Goal: Task Accomplishment & Management: Manage account settings

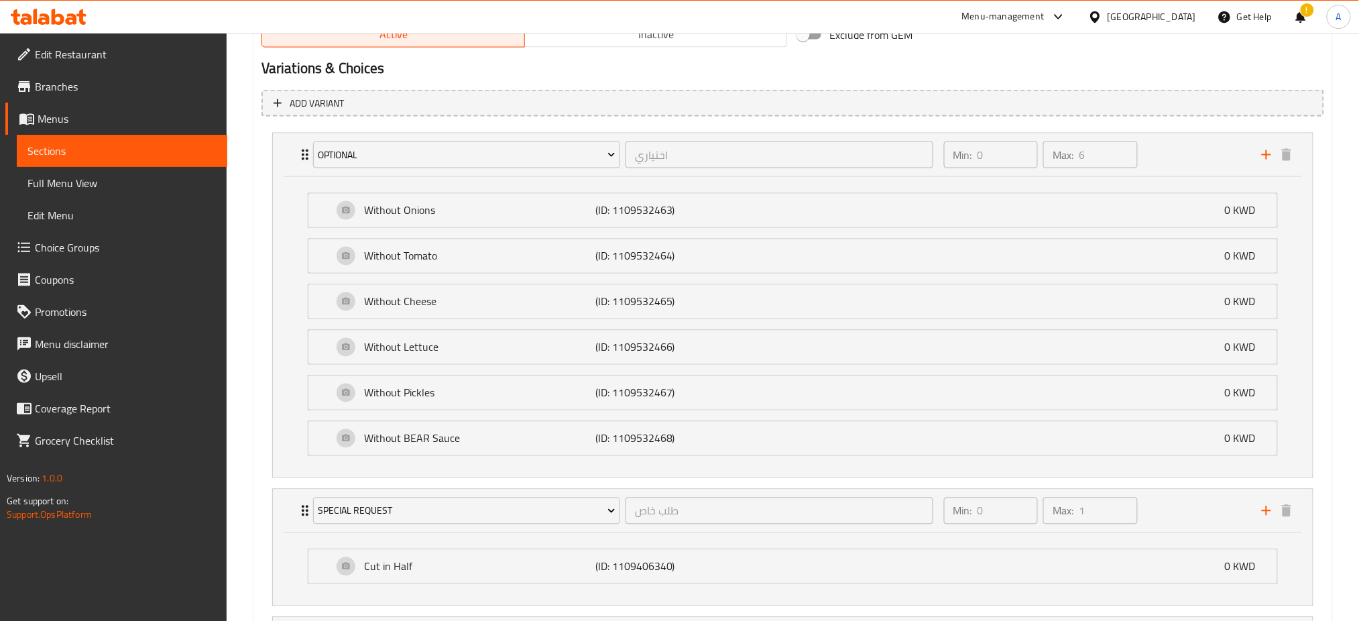
scroll to position [613, 0]
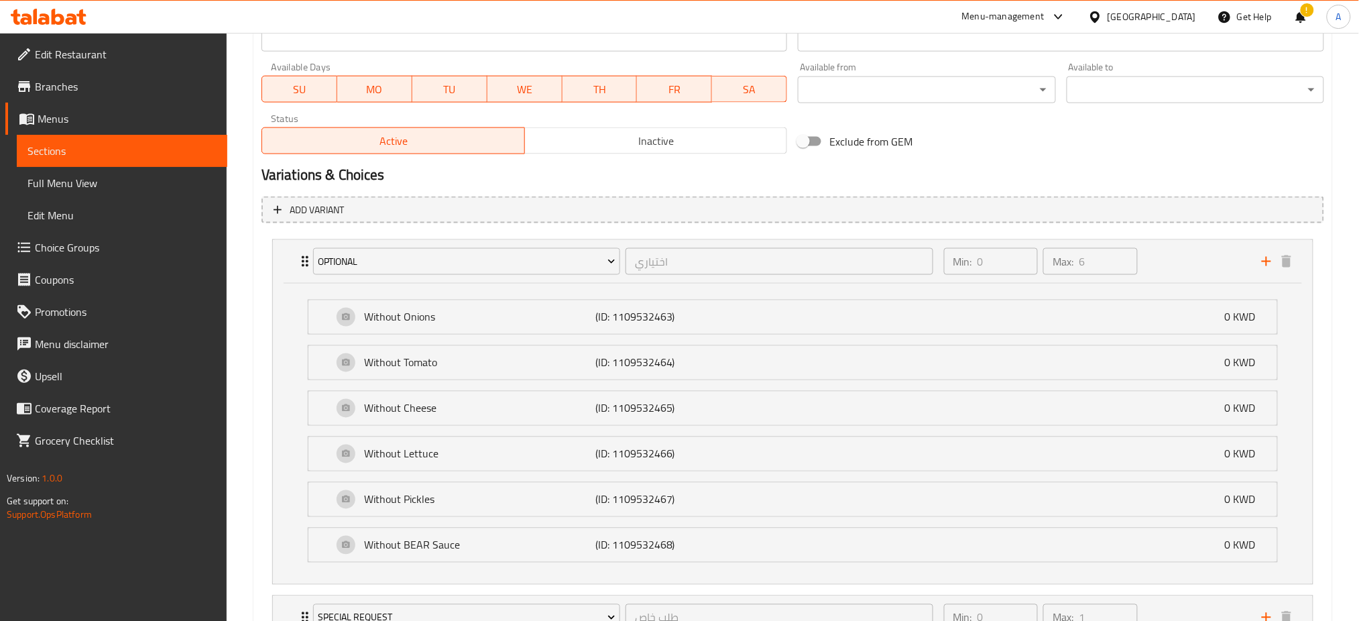
click at [108, 241] on span "Choice Groups" at bounding box center [126, 247] width 182 height 16
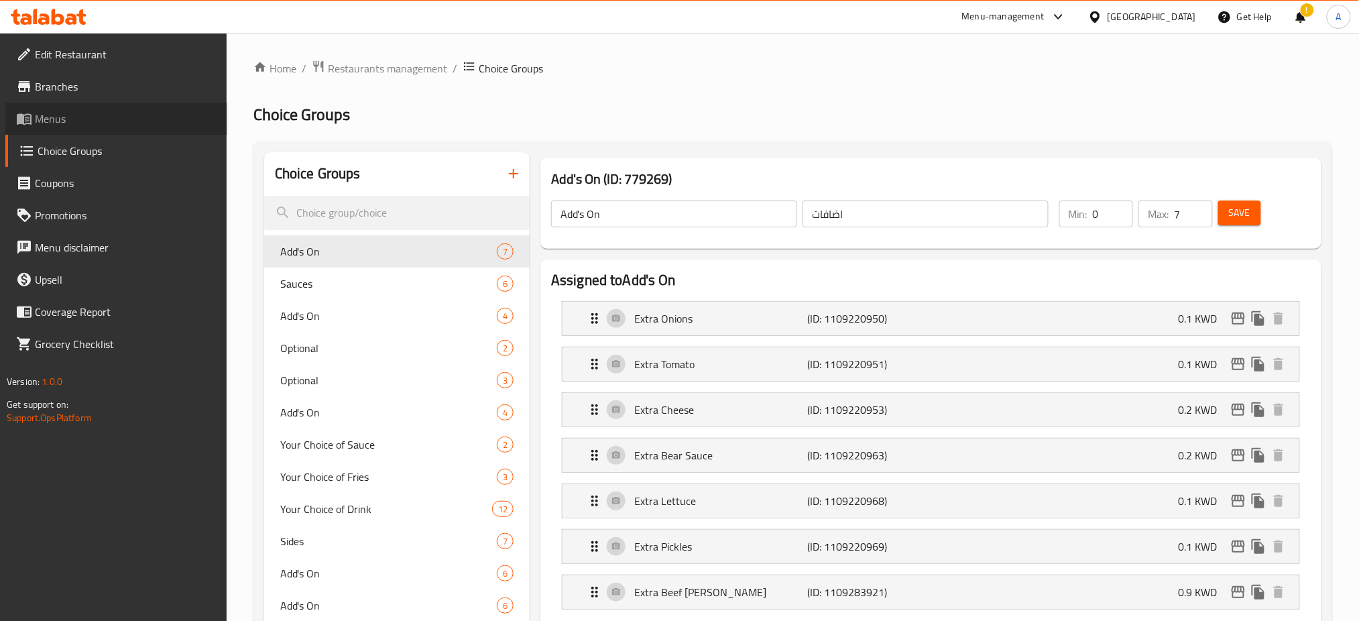
click at [71, 113] on span "Menus" at bounding box center [126, 119] width 182 height 16
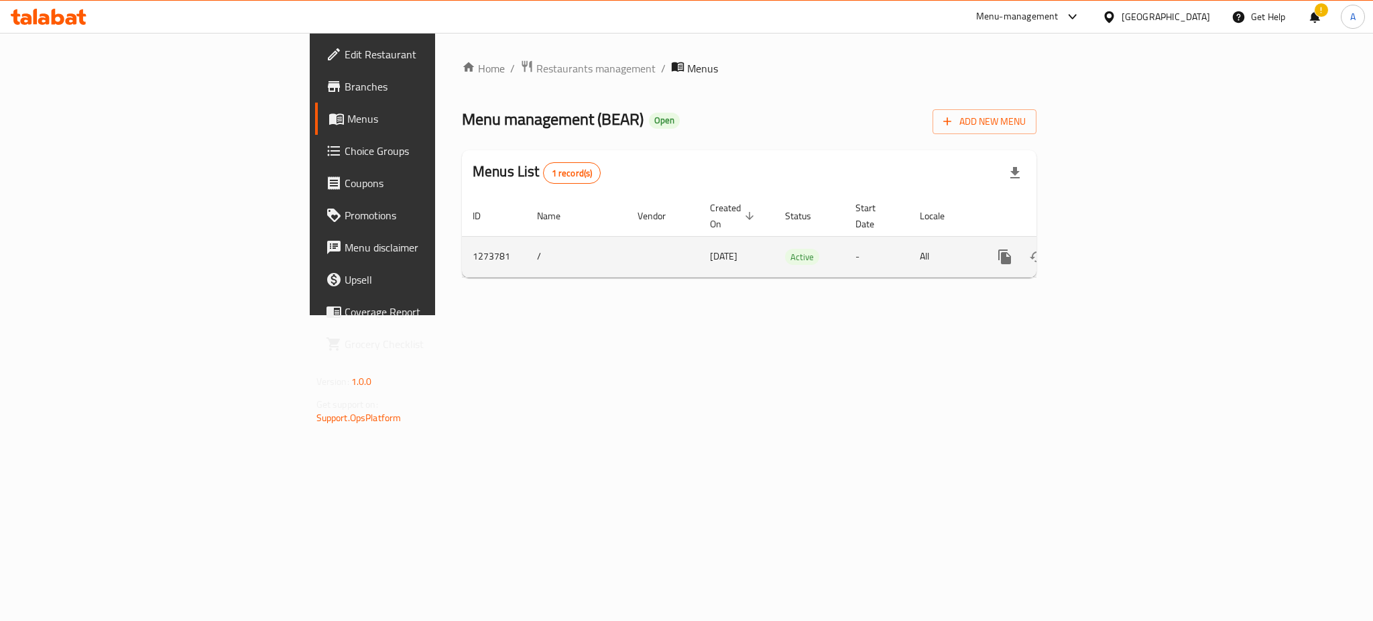
click at [1109, 249] on icon "enhanced table" at bounding box center [1101, 257] width 16 height 16
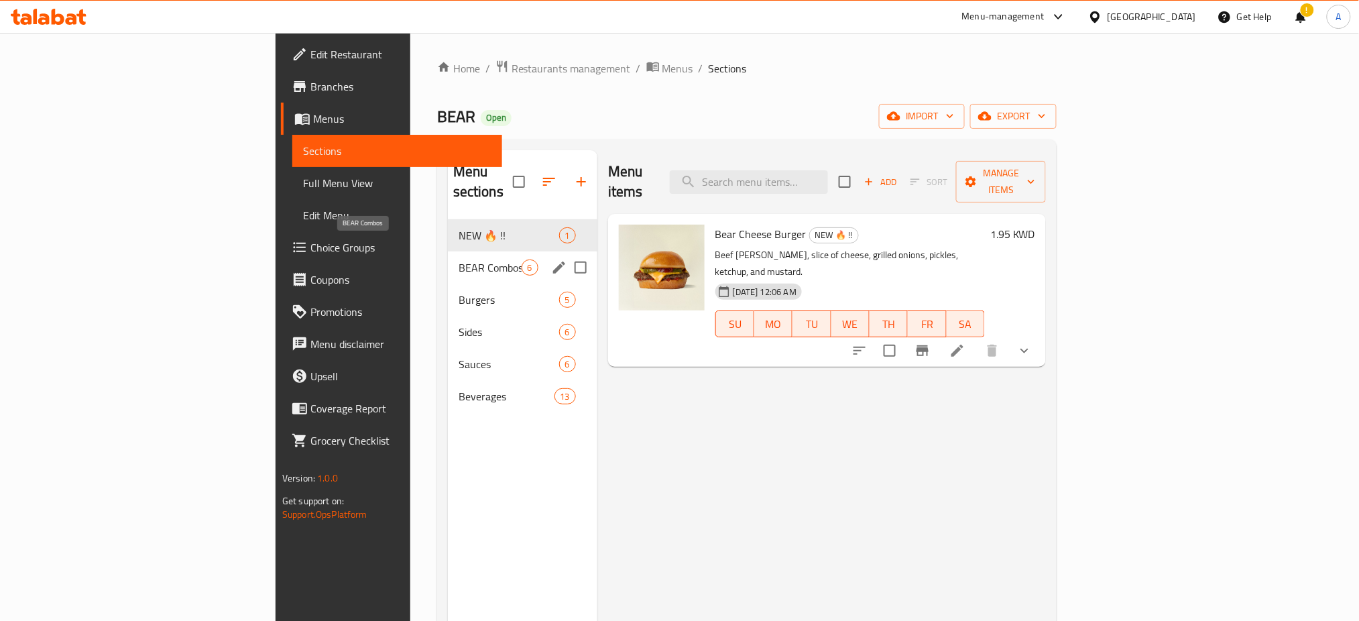
click at [458, 259] on span "BEAR Combos" at bounding box center [489, 267] width 63 height 16
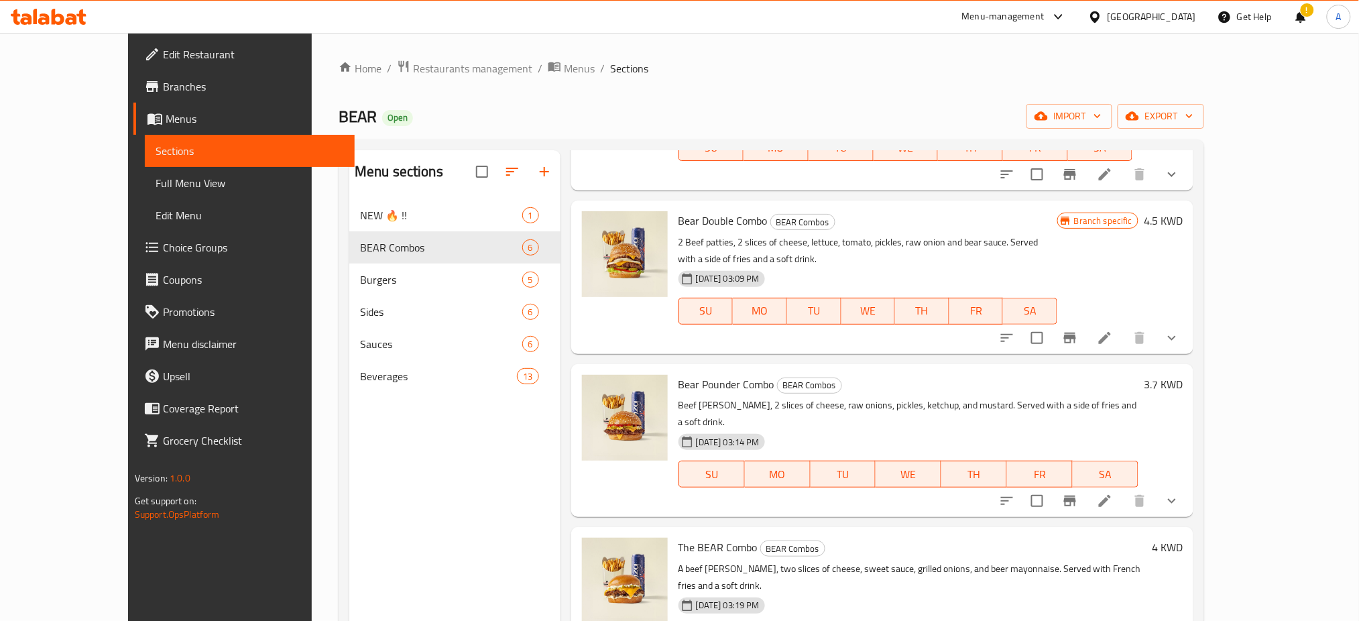
scroll to position [307, 0]
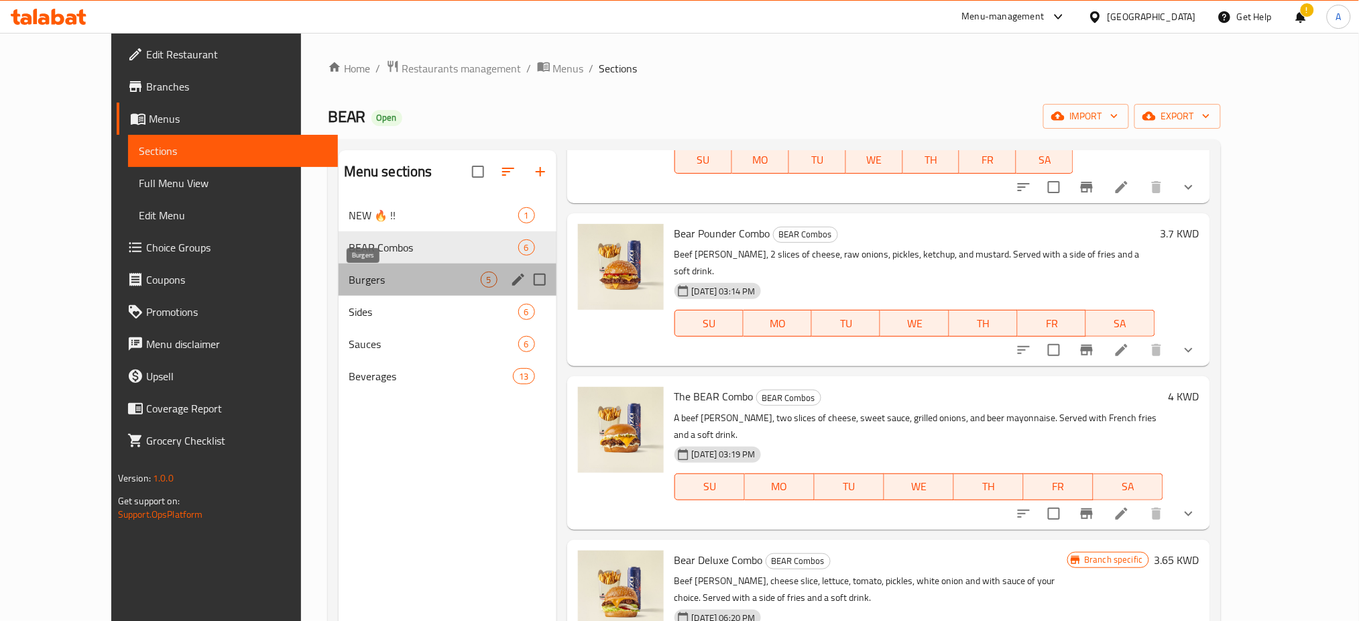
click at [349, 277] on span "Burgers" at bounding box center [414, 279] width 131 height 16
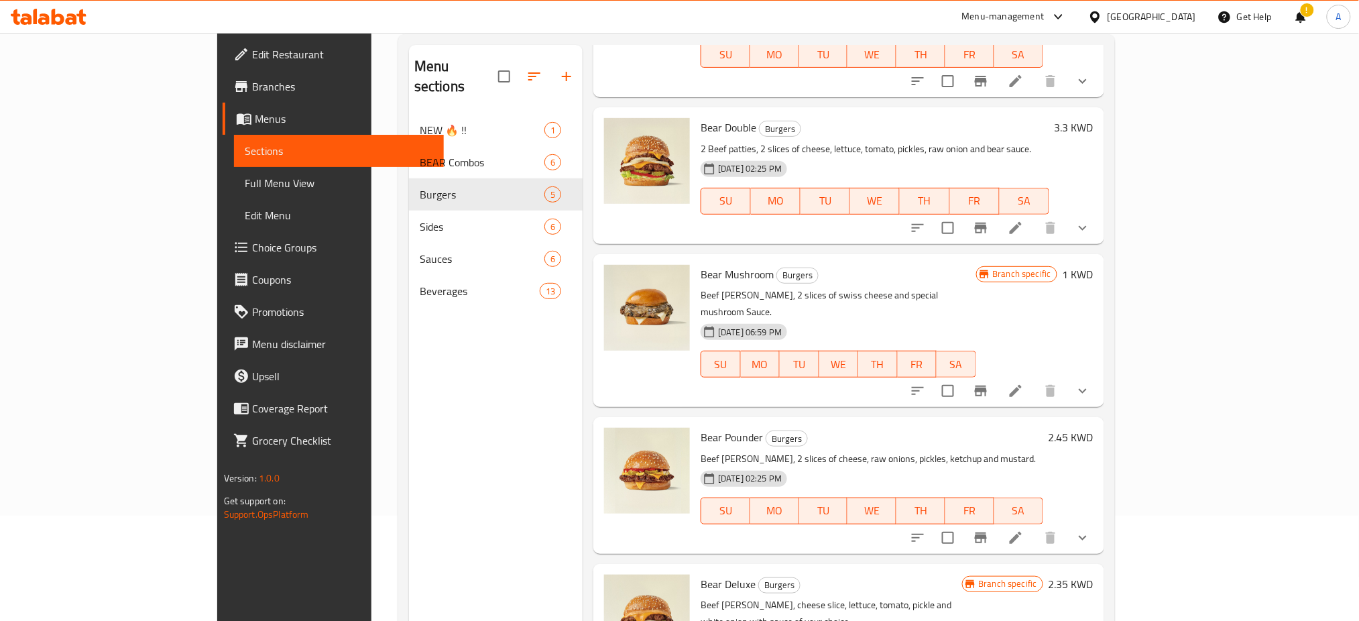
scroll to position [188, 0]
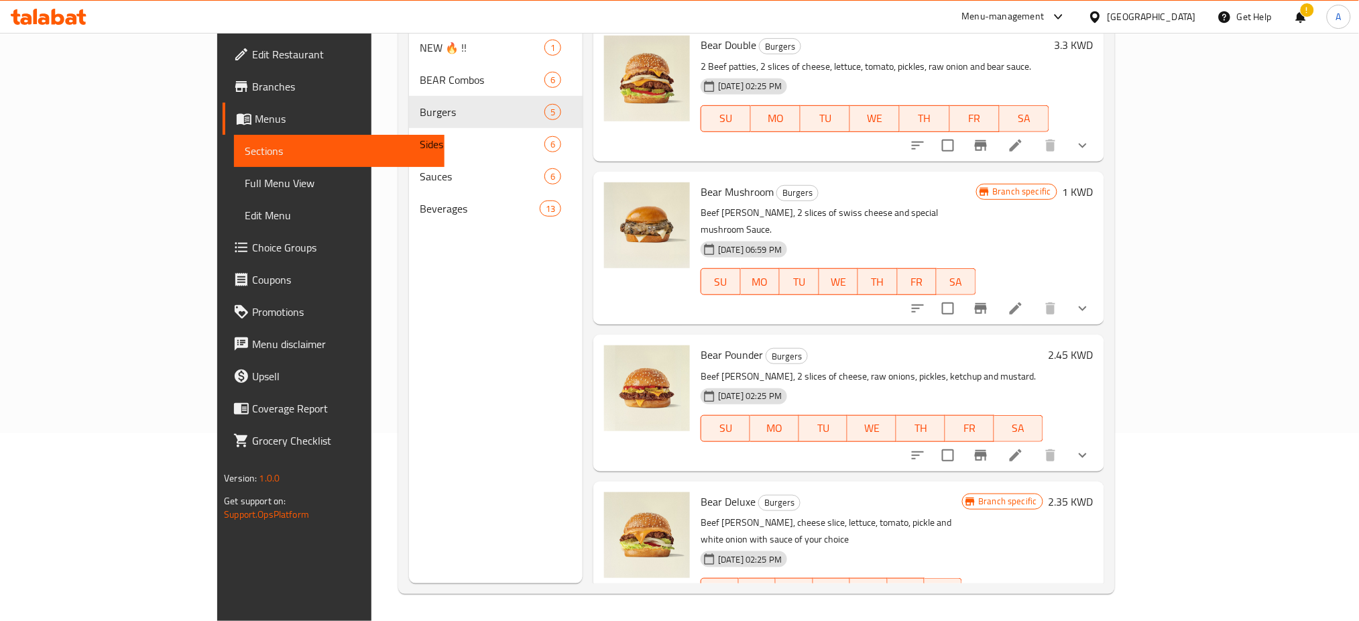
click at [1091, 610] on icon "show more" at bounding box center [1082, 618] width 16 height 16
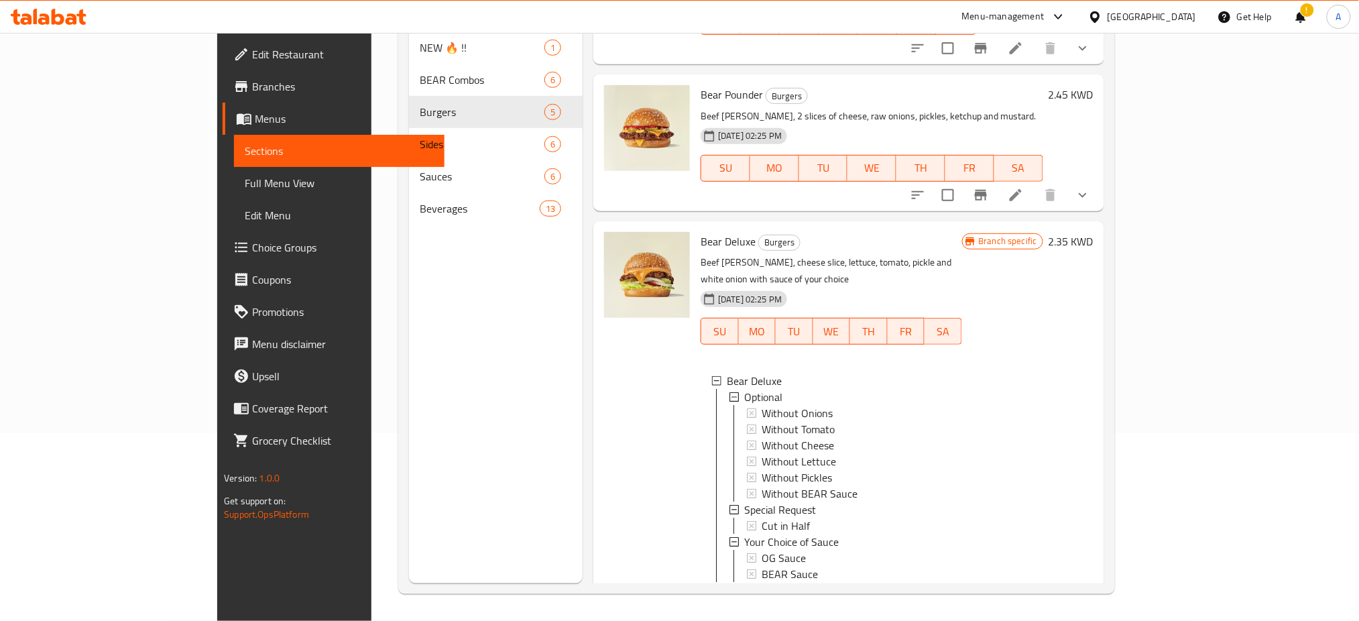
scroll to position [0, 0]
click at [1093, 328] on div "Branch specific 2.35 KWD" at bounding box center [1027, 421] width 131 height 378
click at [1021, 599] on icon at bounding box center [1015, 605] width 12 height 12
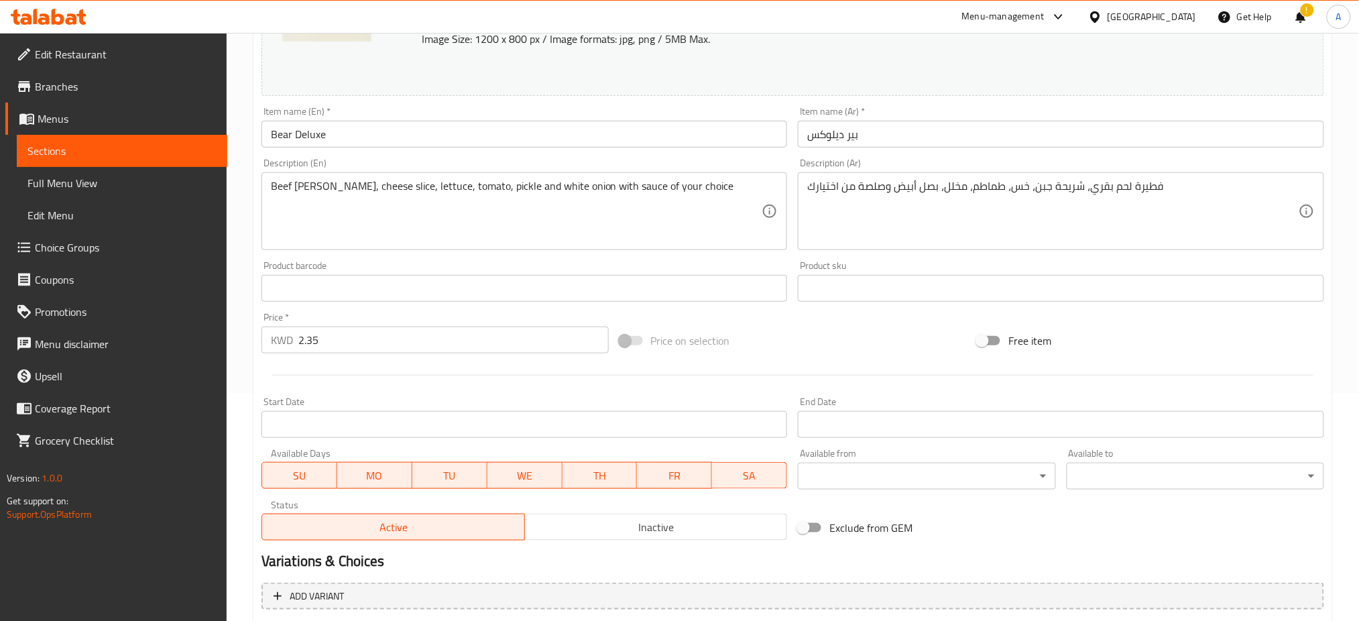
scroll to position [477, 0]
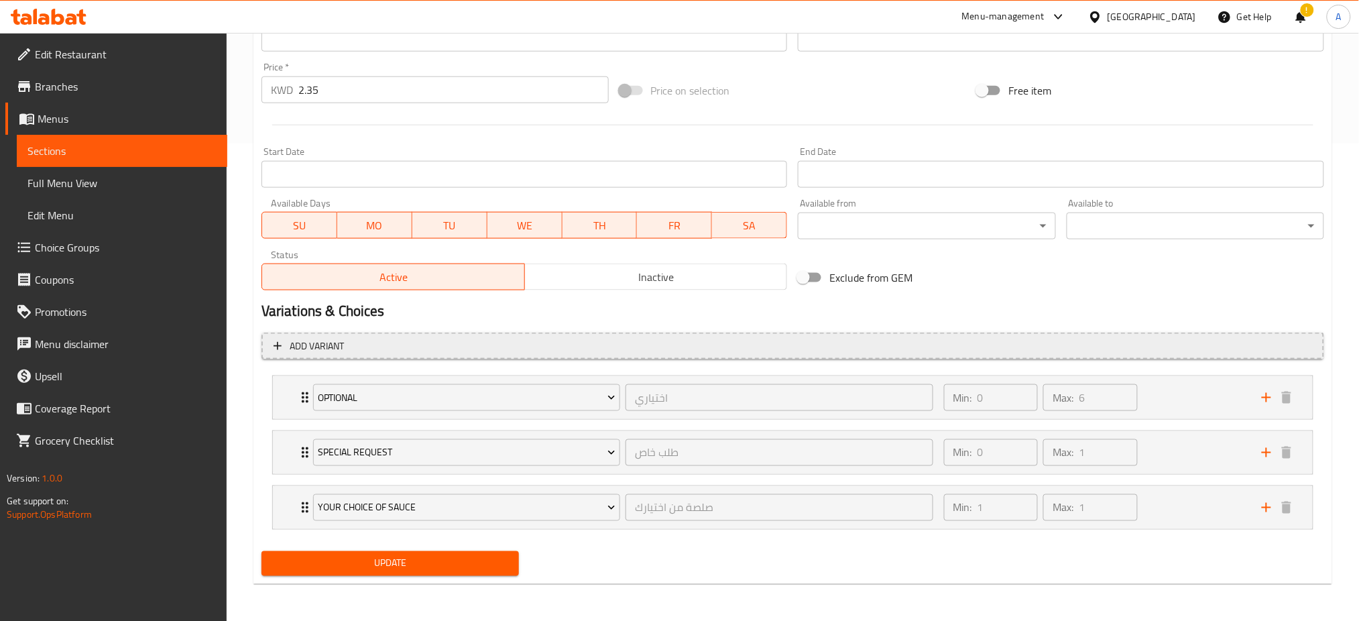
click at [938, 346] on span "Add variant" at bounding box center [792, 346] width 1038 height 17
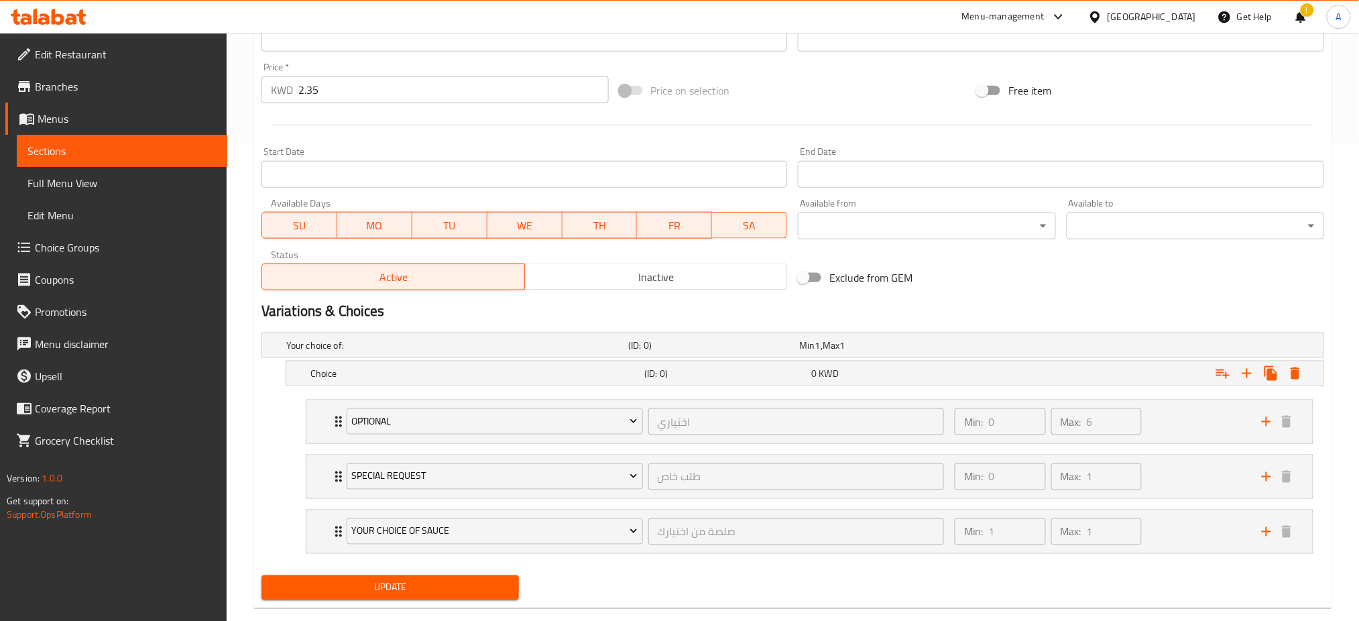
click at [938, 346] on div "Min 1 , Max 1" at bounding box center [882, 344] width 166 height 13
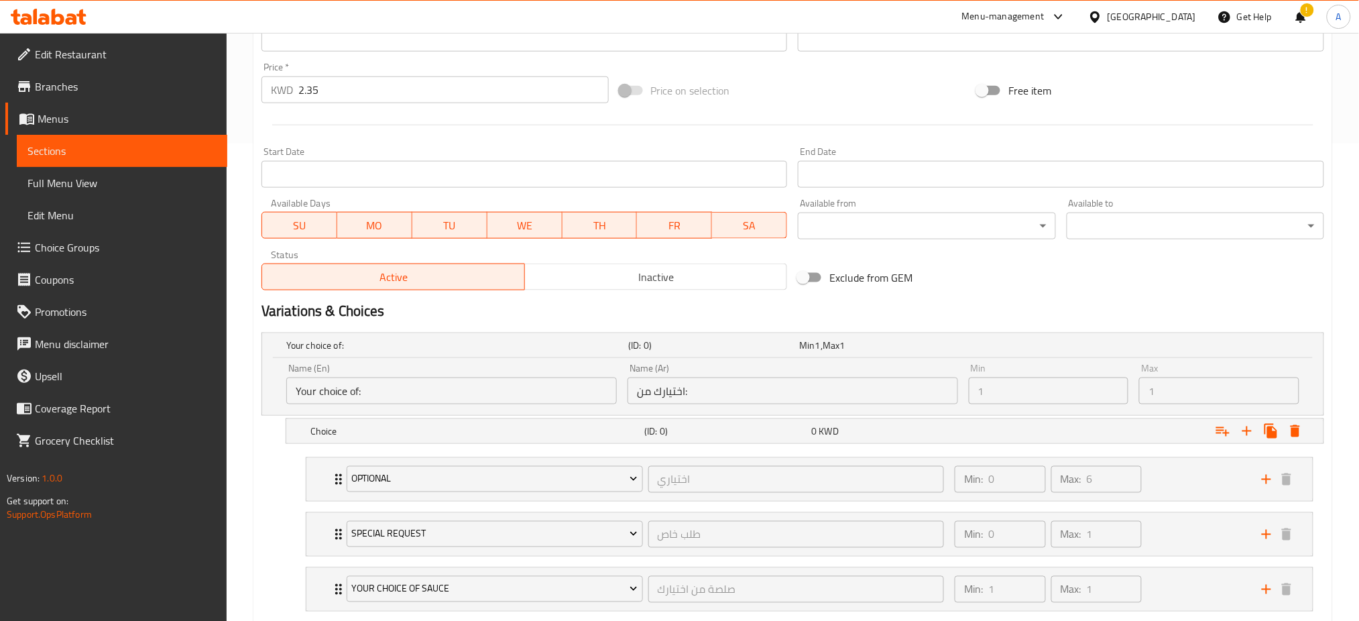
click at [938, 346] on div "Min 1 , Max 1" at bounding box center [882, 344] width 166 height 13
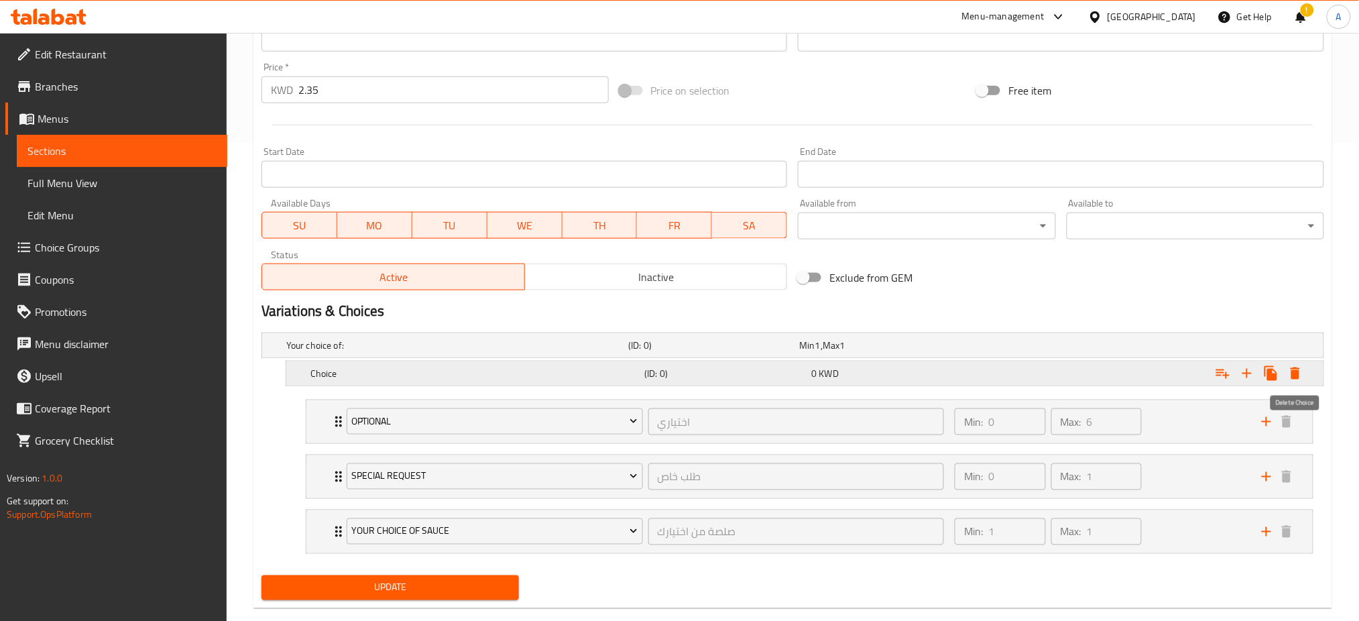
click at [1300, 371] on icon "Expand" at bounding box center [1295, 373] width 16 height 16
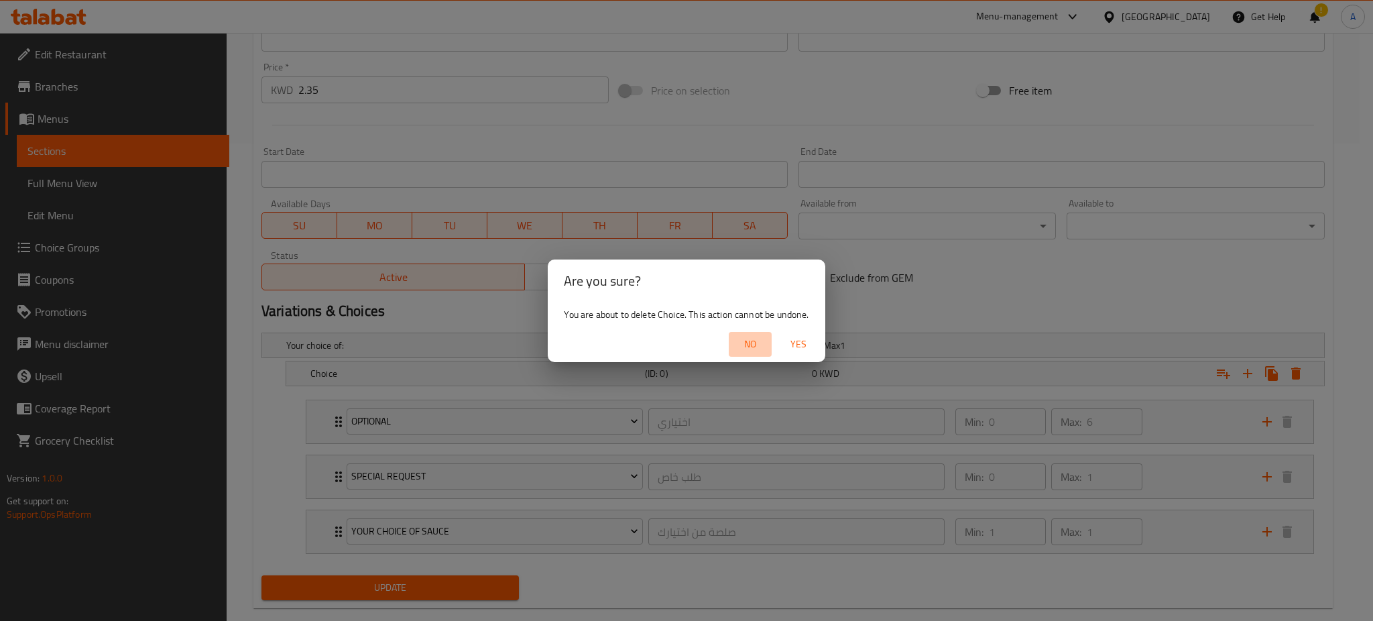
click at [746, 344] on span "No" at bounding box center [750, 344] width 32 height 17
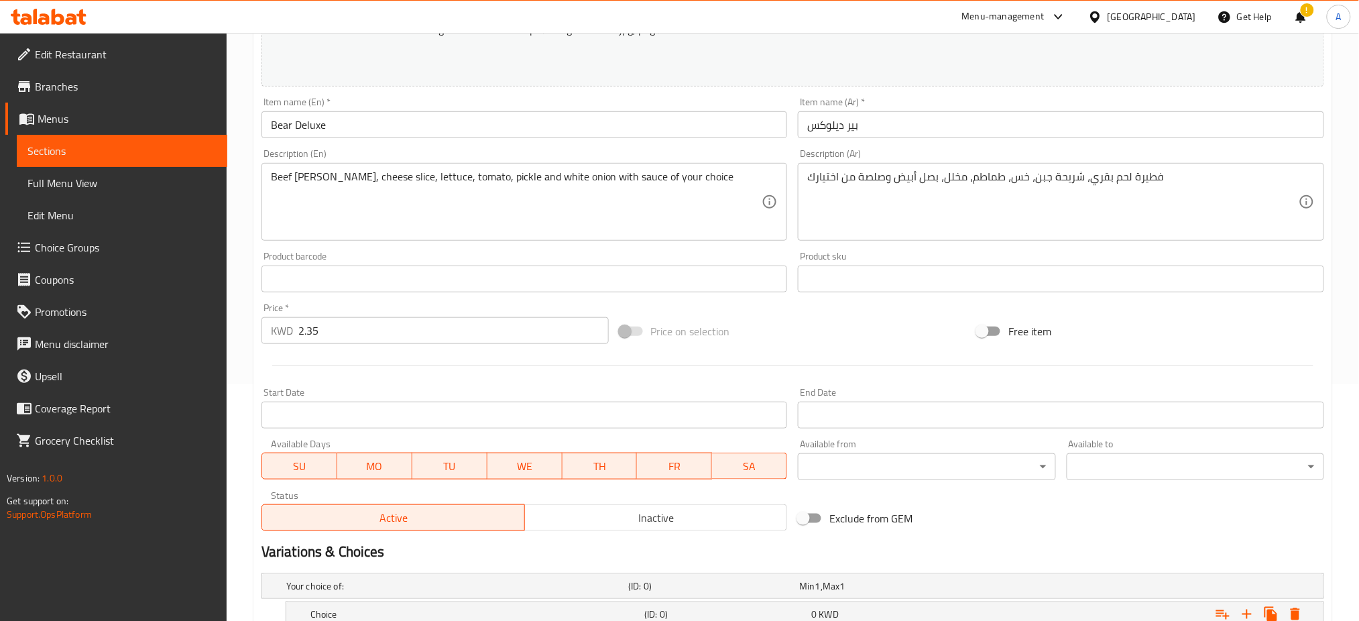
scroll to position [0, 0]
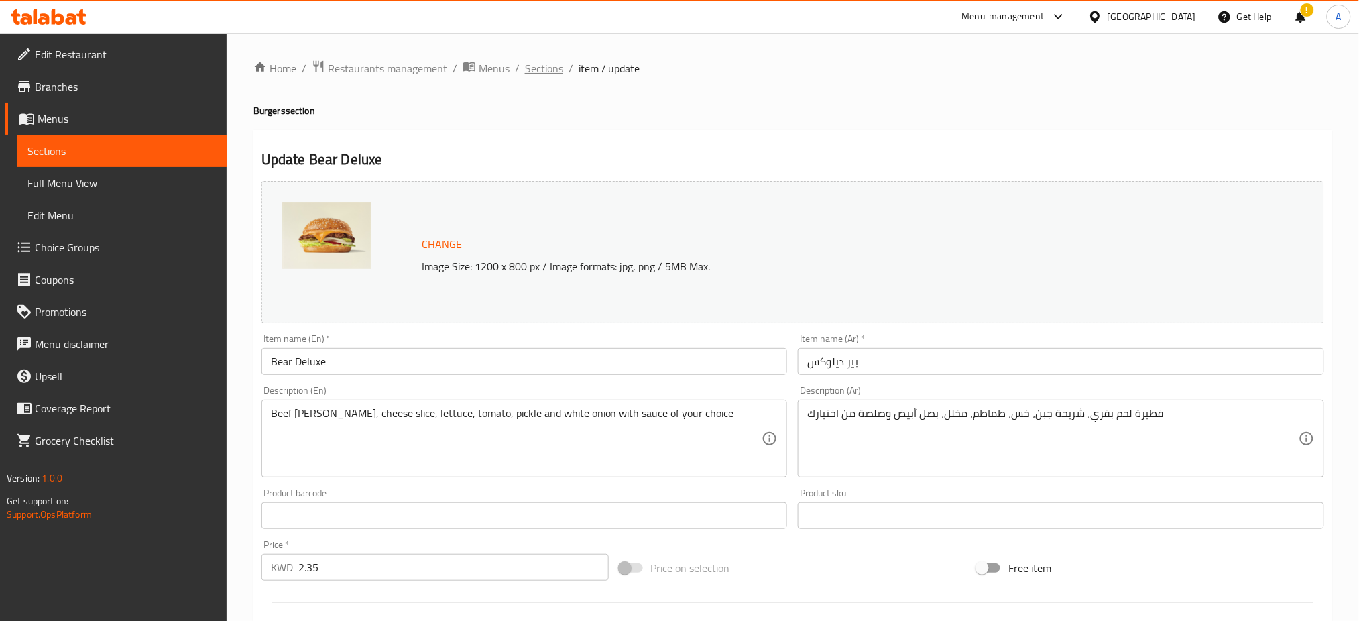
click at [553, 60] on span "Sections" at bounding box center [544, 68] width 38 height 16
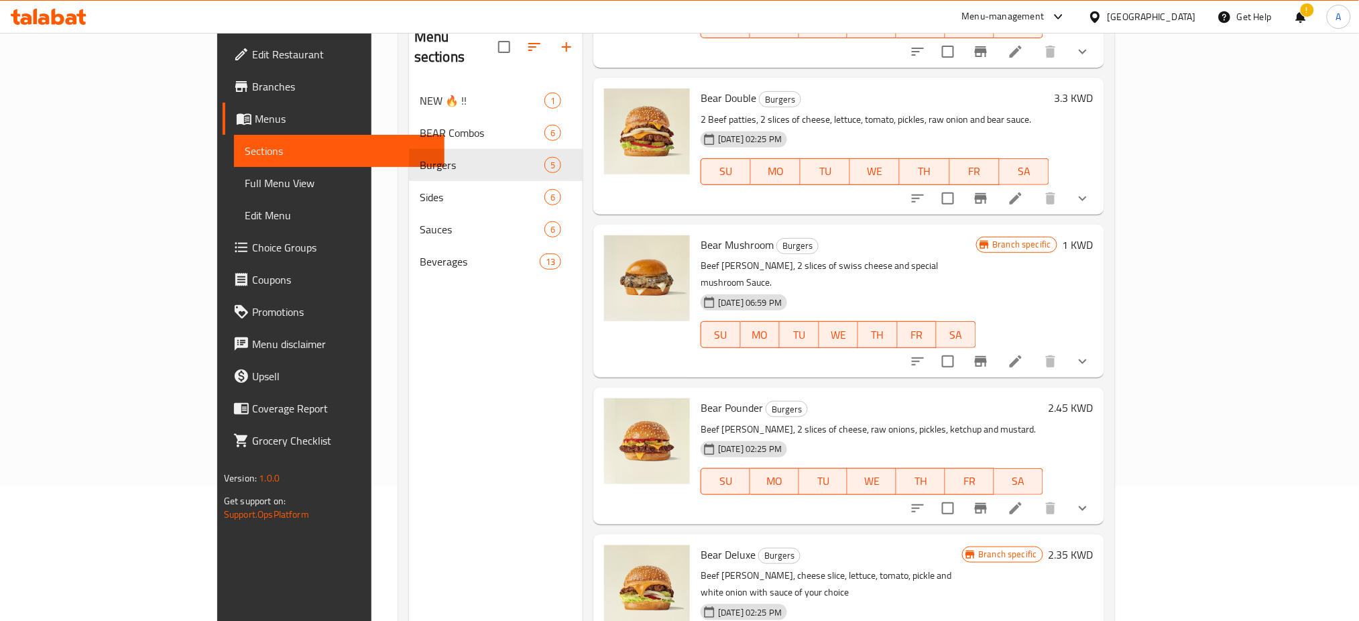
scroll to position [188, 0]
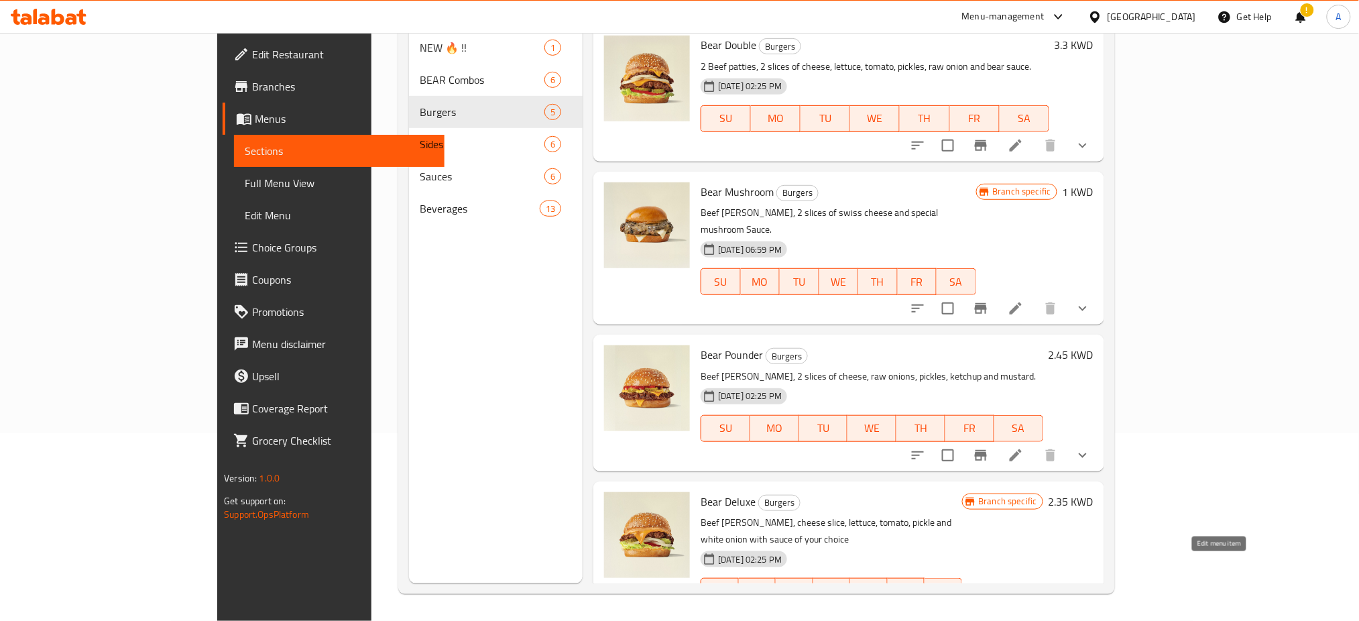
click at [1023, 610] on icon at bounding box center [1015, 618] width 16 height 16
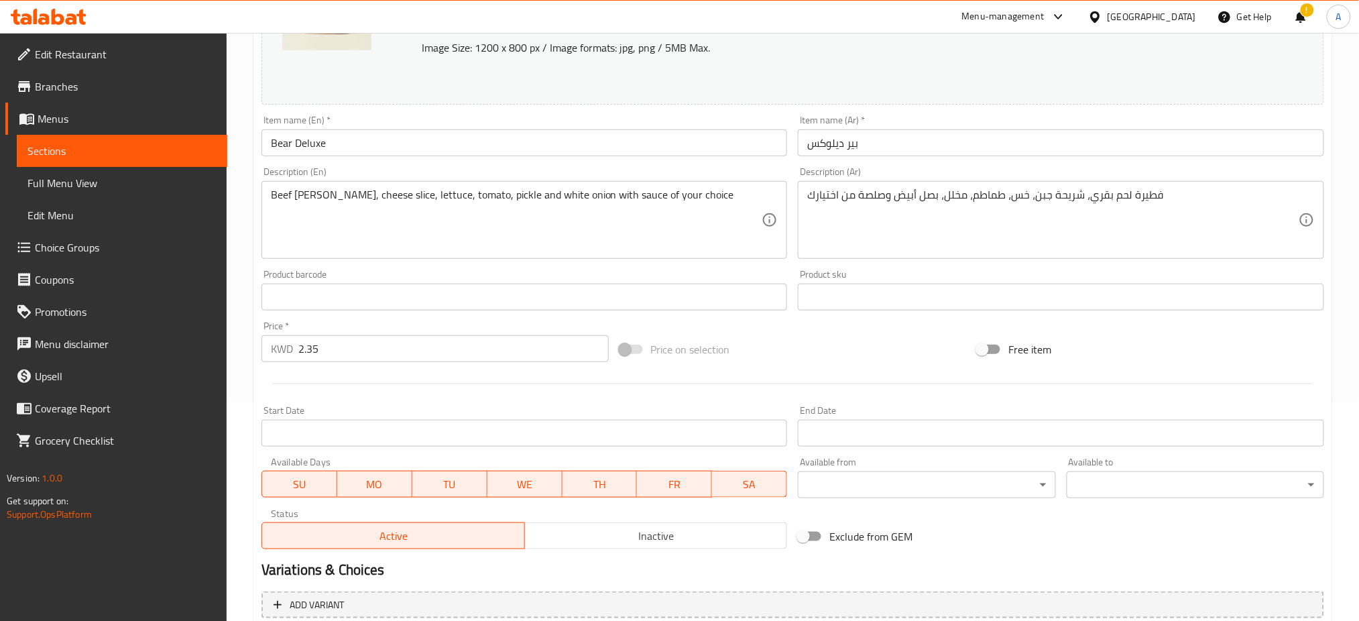
scroll to position [477, 0]
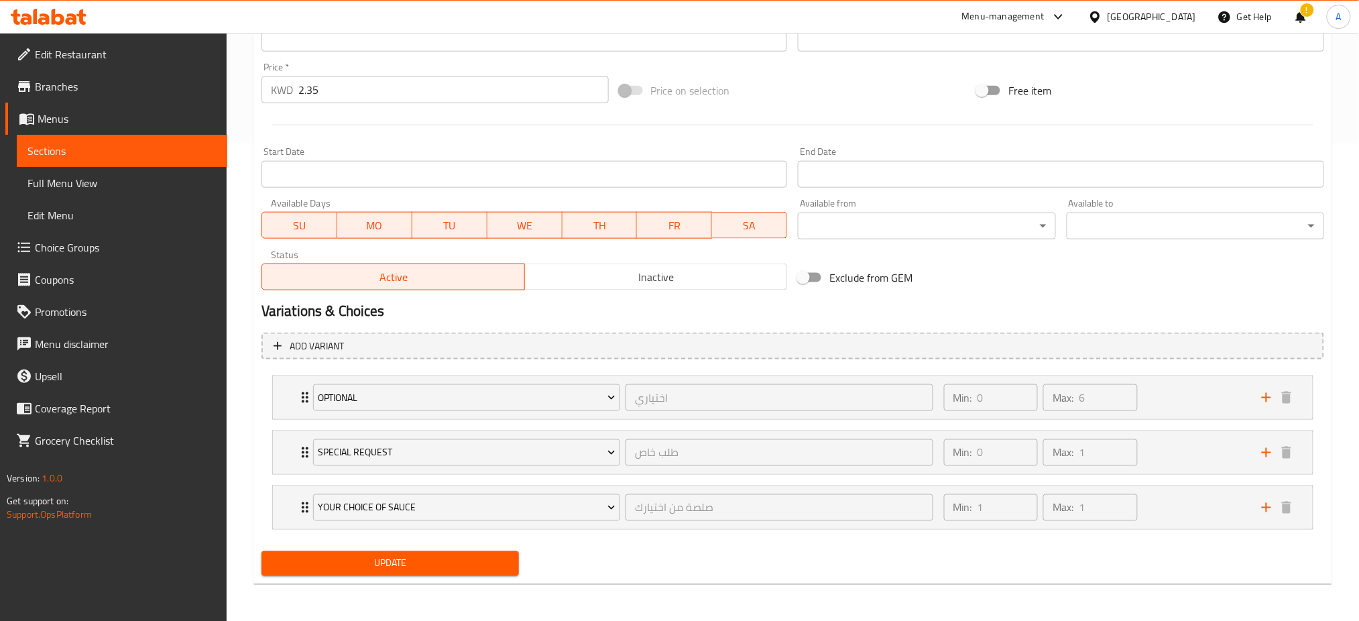
drag, startPoint x: 136, startPoint y: 579, endPoint x: 143, endPoint y: 578, distance: 6.8
click at [135, 579] on div "Edit Restaurant Branches Menus Sections Full Menu View Edit Menu Choice Groups …" at bounding box center [113, 343] width 227 height 621
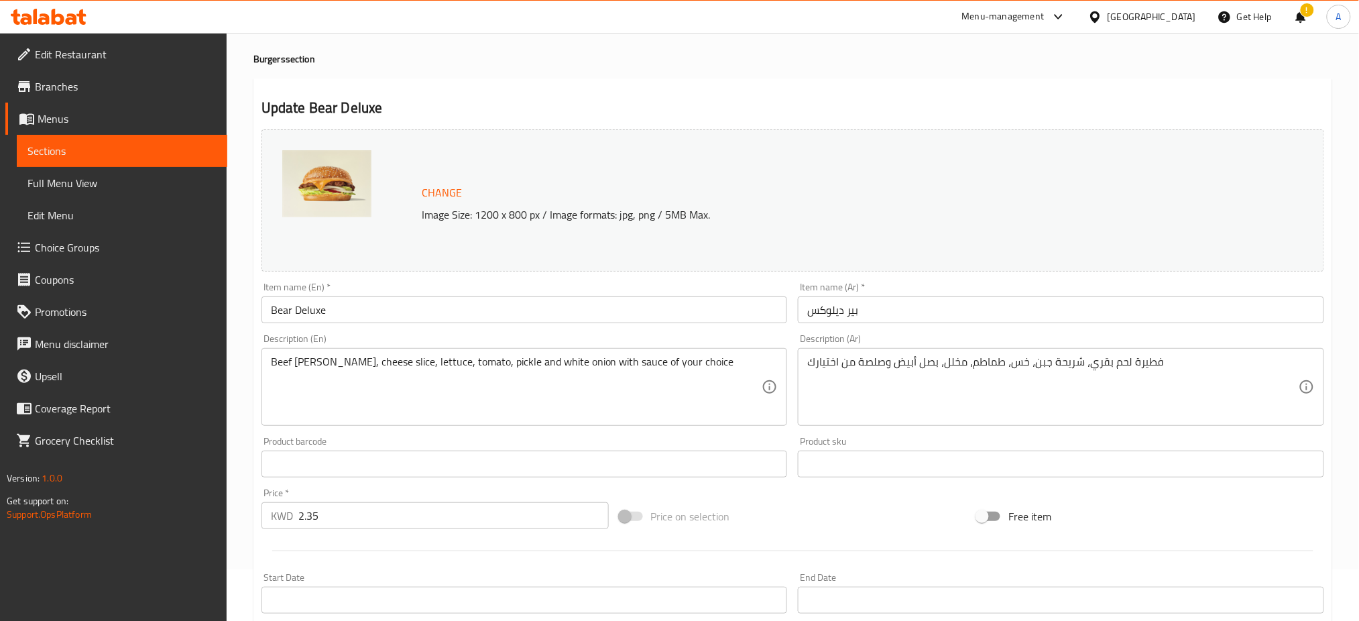
scroll to position [30, 0]
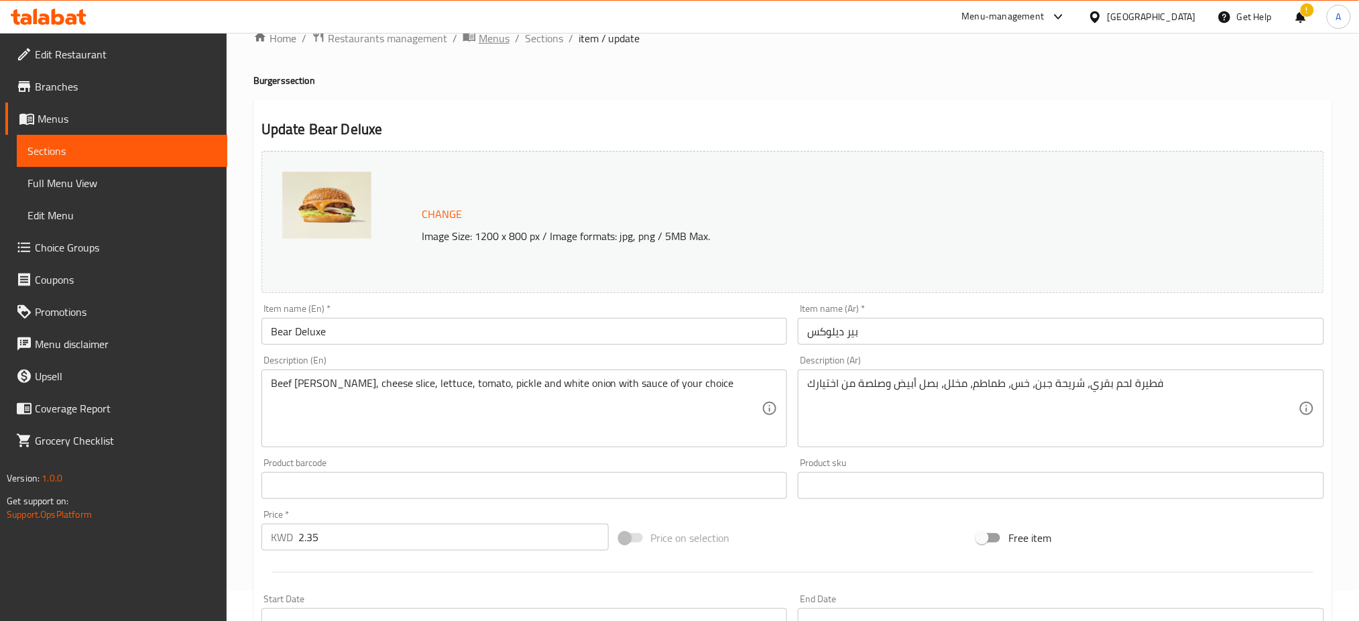
click at [473, 42] on icon "breadcrumb" at bounding box center [468, 35] width 13 height 13
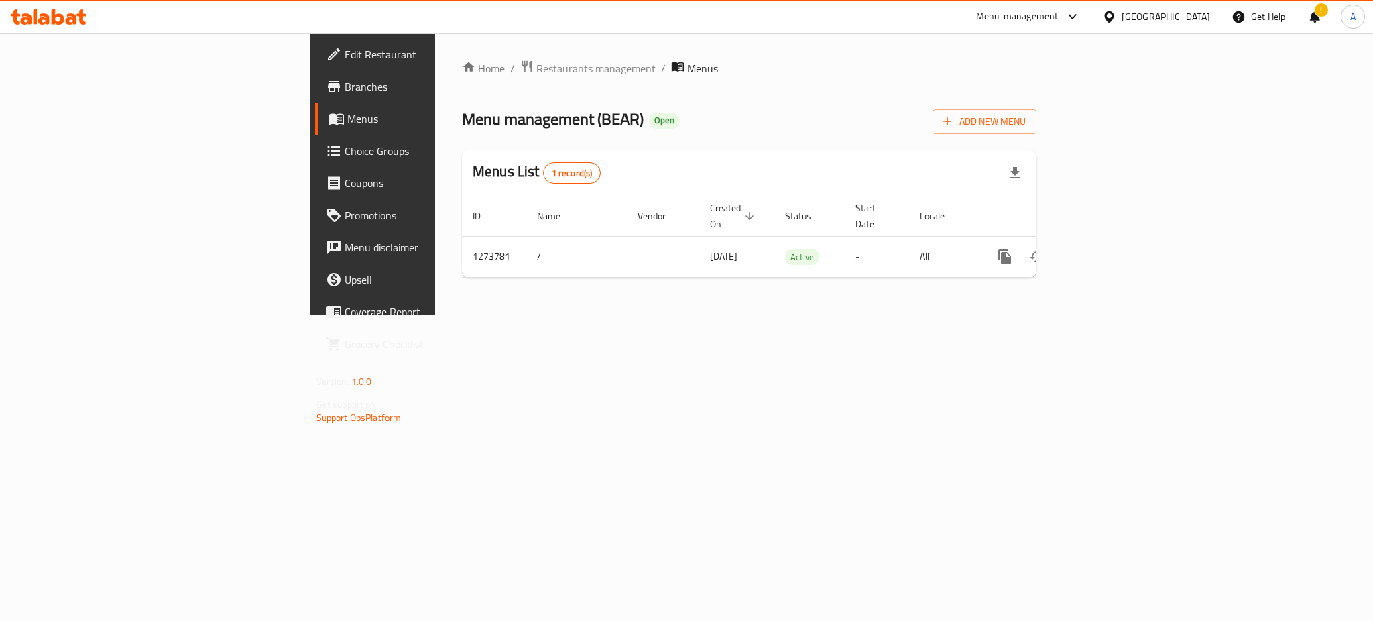
click at [462, 72] on div "Home / Restaurants management / Menus Menu management ( BEAR ) Open Add New Men…" at bounding box center [749, 174] width 574 height 229
click at [536, 64] on span "Restaurants management" at bounding box center [595, 68] width 119 height 16
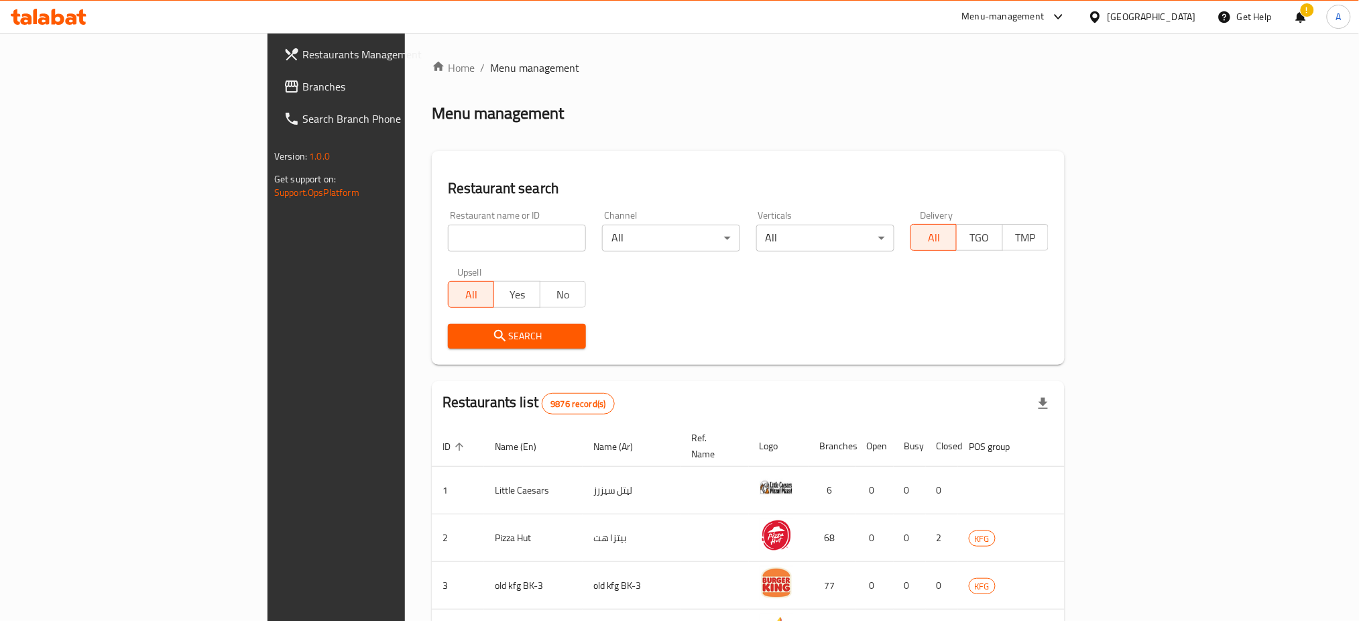
click at [448, 249] on input "search" at bounding box center [517, 238] width 138 height 27
type input "five juice"
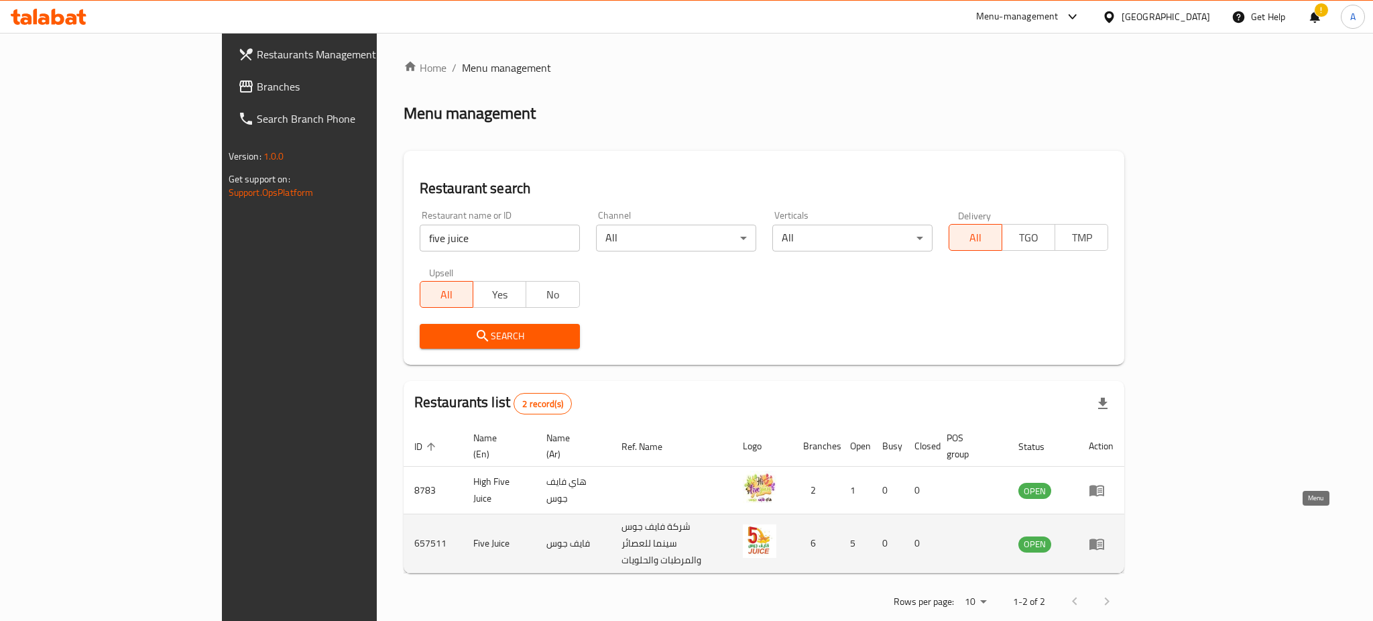
click at [1113, 536] on link "enhanced table" at bounding box center [1100, 544] width 25 height 16
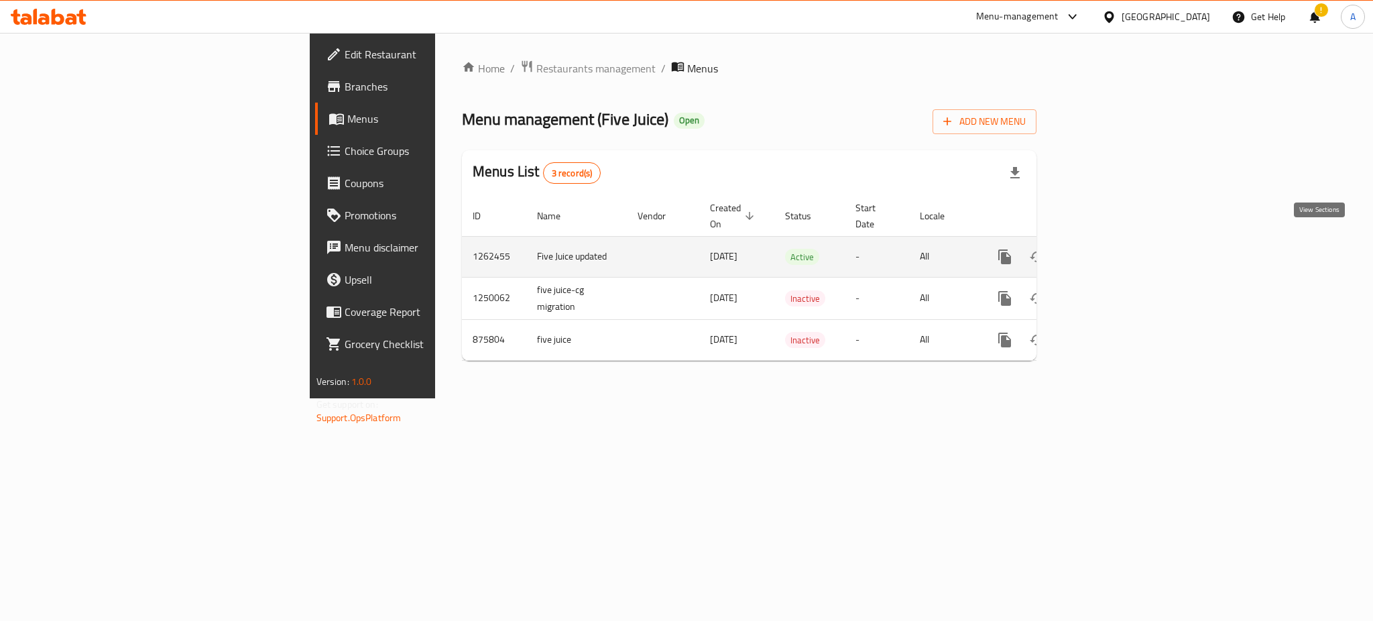
click at [1109, 249] on icon "enhanced table" at bounding box center [1101, 257] width 16 height 16
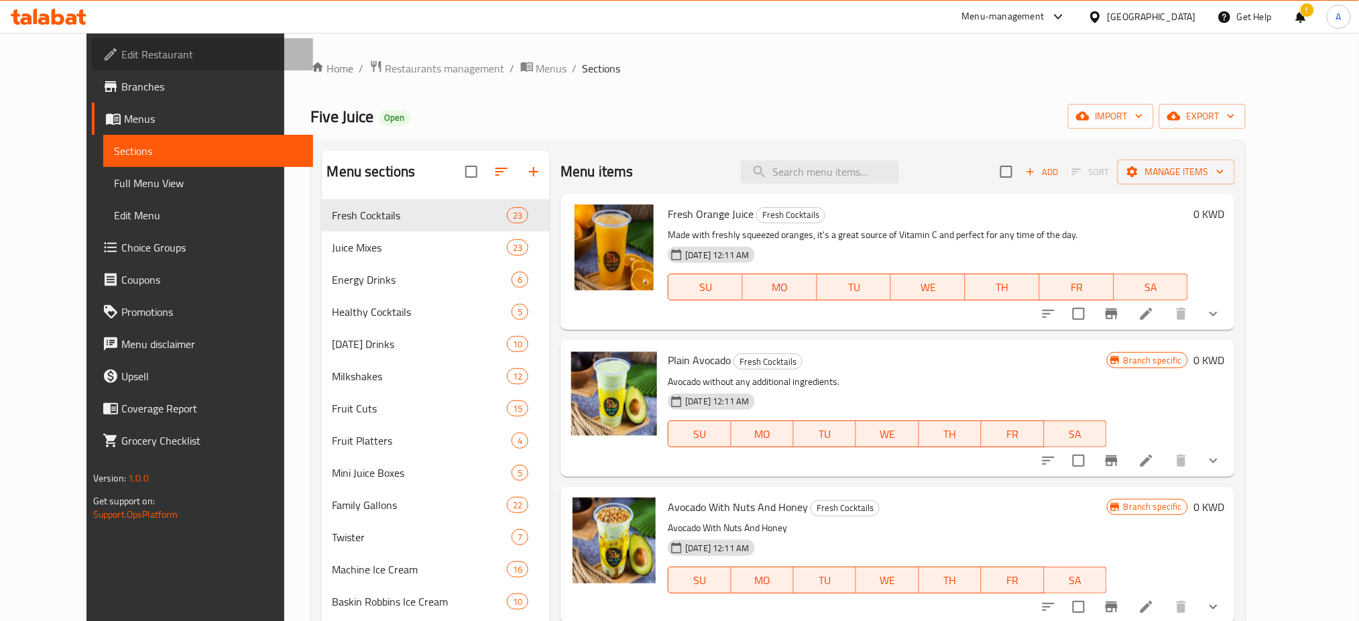
click at [127, 52] on span "Edit Restaurant" at bounding box center [212, 54] width 182 height 16
